Goal: Find contact information: Find contact information

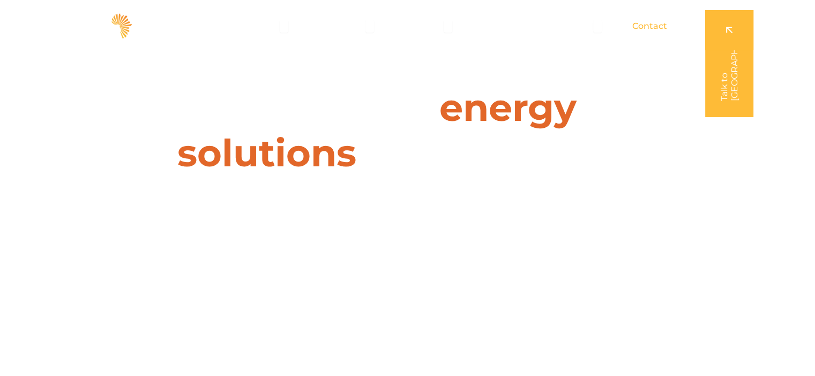
click at [637, 24] on span "Contact" at bounding box center [649, 26] width 35 height 13
